Goal: Information Seeking & Learning: Understand process/instructions

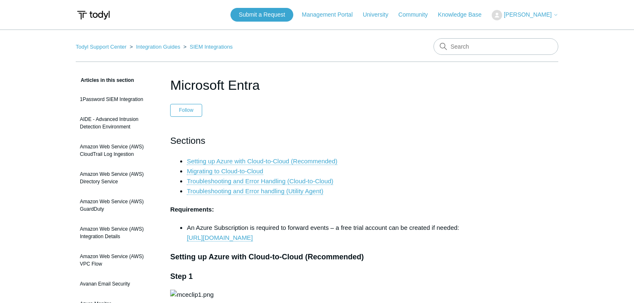
drag, startPoint x: 135, startPoint y: 160, endPoint x: 180, endPoint y: 30, distance: 138.2
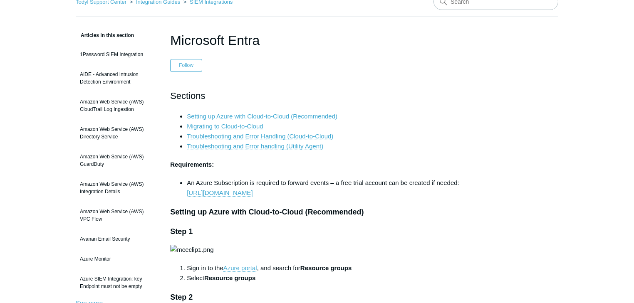
scroll to position [33, 0]
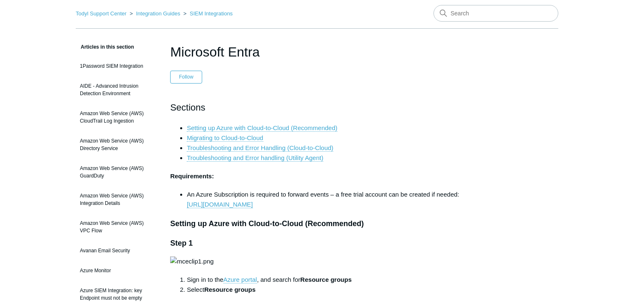
drag, startPoint x: 41, startPoint y: 142, endPoint x: 24, endPoint y: 158, distance: 23.5
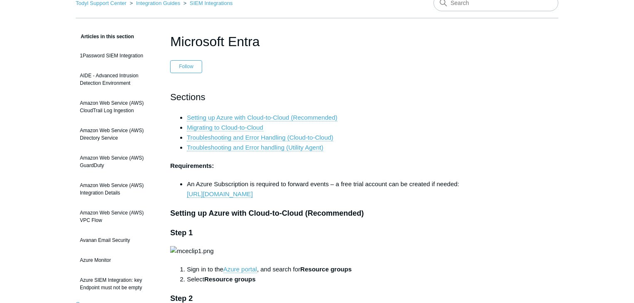
scroll to position [0, 0]
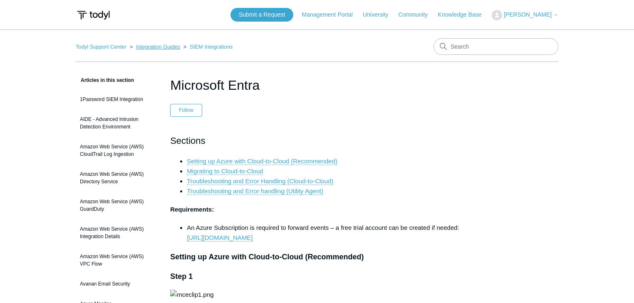
click at [161, 47] on link "Integration Guides" at bounding box center [158, 47] width 44 height 6
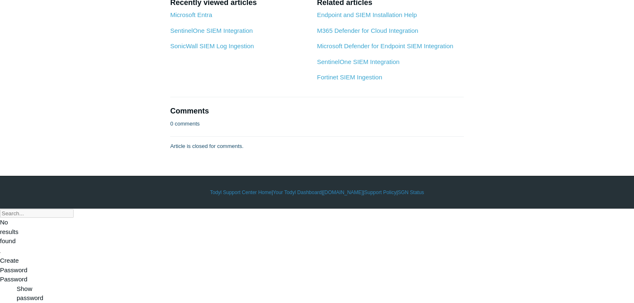
scroll to position [4121, 0]
drag, startPoint x: 159, startPoint y: 79, endPoint x: 356, endPoint y: 198, distance: 230.1
copy article "Microsoft Office 365 Log Ingestion Follow Not yet followed by anyone Note: O365…"
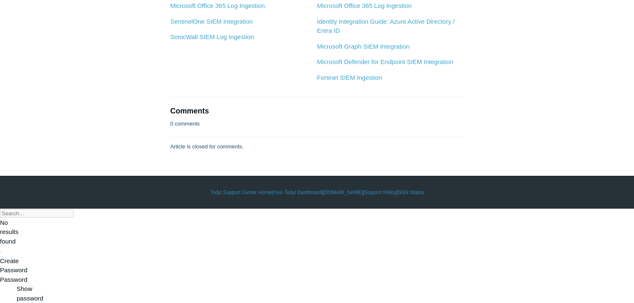
scroll to position [4882, 0]
drag, startPoint x: 167, startPoint y: 82, endPoint x: 501, endPoint y: 73, distance: 333.7
copy article "Microsoft Entra Follow Not yet followed by anyone Sections Setting up Azure wit…"
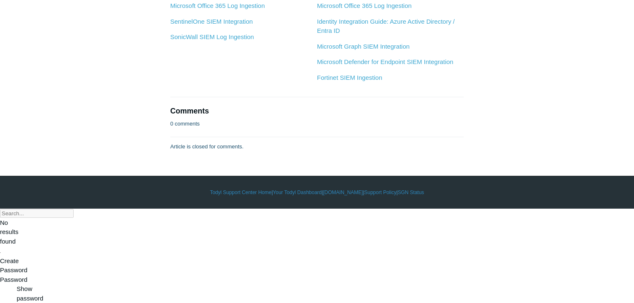
scroll to position [4283, 0]
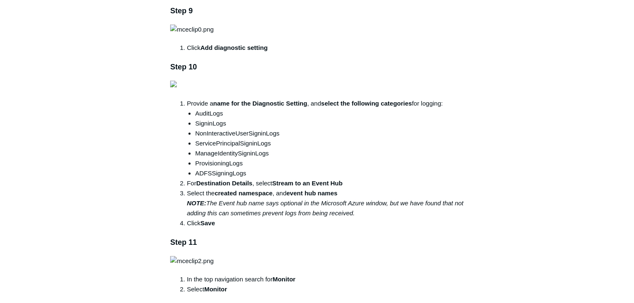
scroll to position [965, 0]
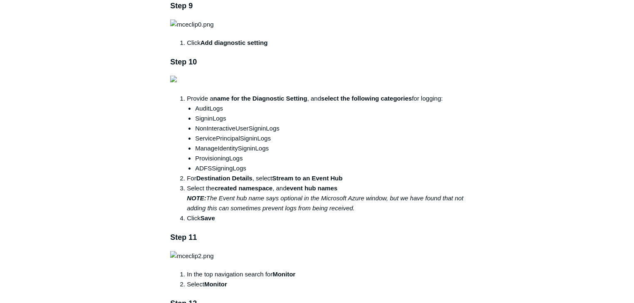
drag, startPoint x: 95, startPoint y: 116, endPoint x: 89, endPoint y: 145, distance: 28.9
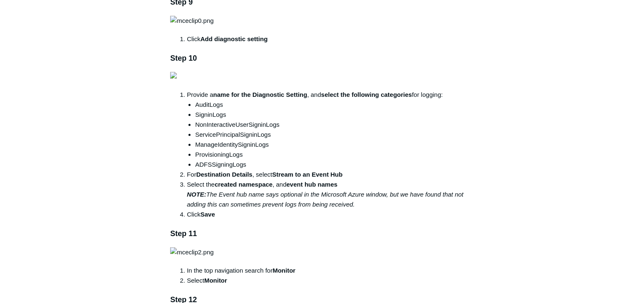
scroll to position [998, 0]
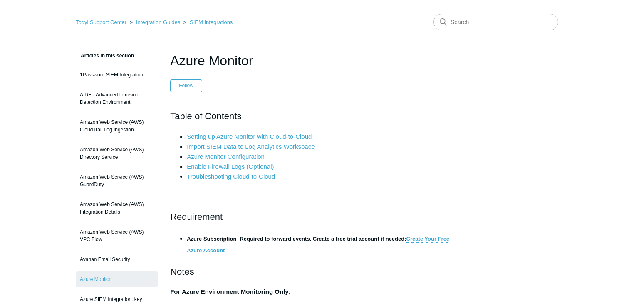
scroll to position [67, 0]
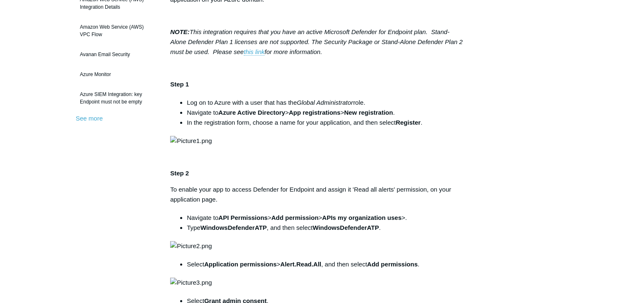
scroll to position [266, 0]
